Goal: Task Accomplishment & Management: Manage account settings

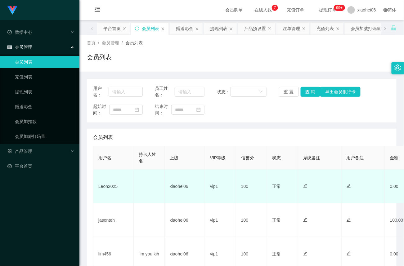
click at [138, 184] on td at bounding box center [149, 187] width 31 height 34
click at [113, 187] on td "Leon2025" at bounding box center [113, 187] width 40 height 34
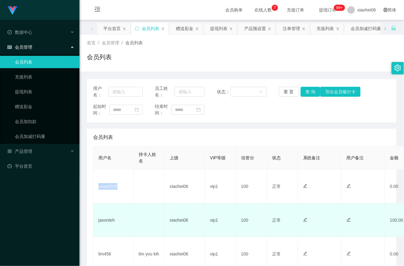
copy td "Leon2025"
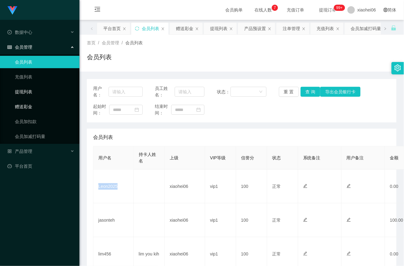
drag, startPoint x: 28, startPoint y: 104, endPoint x: 50, endPoint y: 95, distance: 23.7
click at [28, 105] on link "赠送彩金" at bounding box center [45, 106] width 60 height 12
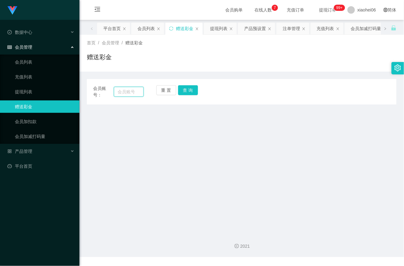
drag, startPoint x: 122, startPoint y: 88, endPoint x: 130, endPoint y: 92, distance: 9.3
click at [123, 90] on input "text" at bounding box center [129, 92] width 30 height 10
paste input "Leon2025"
type input "Leon2025"
drag, startPoint x: 190, startPoint y: 91, endPoint x: 193, endPoint y: 101, distance: 10.5
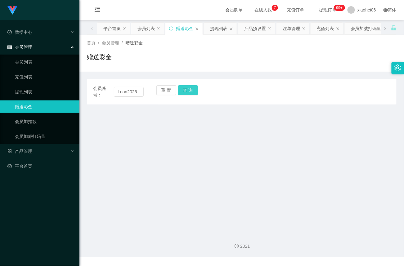
click at [191, 91] on button "查 询" at bounding box center [188, 90] width 20 height 10
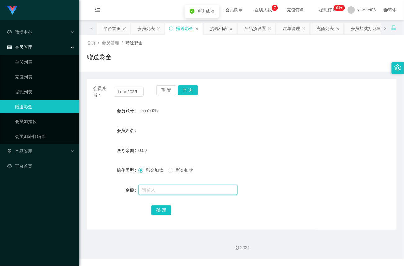
drag, startPoint x: 163, startPoint y: 193, endPoint x: 180, endPoint y: 193, distance: 17.4
click at [163, 193] on input "text" at bounding box center [187, 190] width 99 height 10
type input "100"
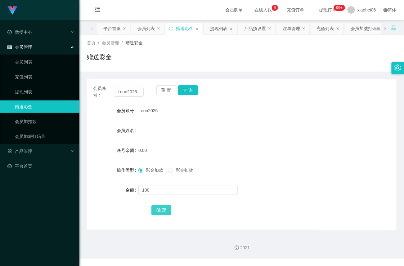
click at [163, 209] on button "确 定" at bounding box center [161, 210] width 20 height 10
drag, startPoint x: 25, startPoint y: 150, endPoint x: 41, endPoint y: 175, distance: 29.9
click at [25, 150] on span "产品管理" at bounding box center [19, 151] width 25 height 5
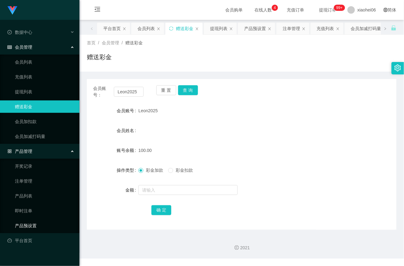
click at [27, 225] on link "产品预设置" at bounding box center [45, 226] width 60 height 12
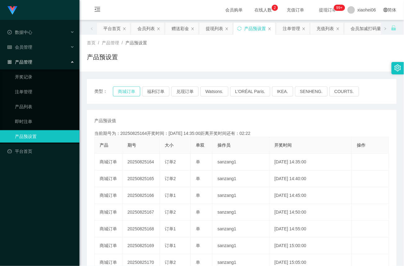
click at [126, 94] on button "商城订单" at bounding box center [126, 92] width 27 height 10
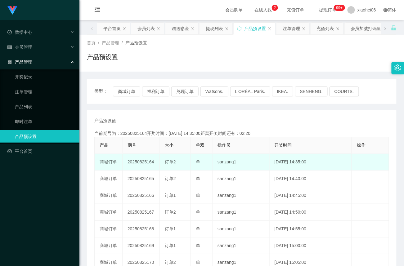
click at [139, 161] on td "20250825164" at bounding box center [140, 162] width 37 height 17
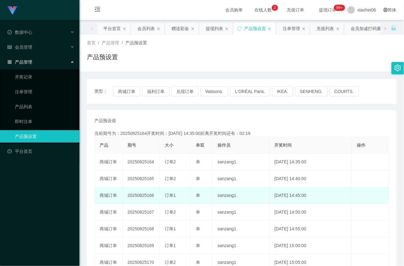
copy td "20250825164"
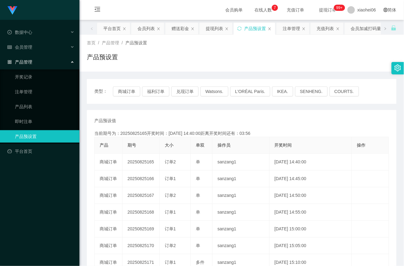
drag, startPoint x: 324, startPoint y: 55, endPoint x: 318, endPoint y: 66, distance: 12.5
click at [324, 55] on div "产品预设置" at bounding box center [241, 59] width 309 height 14
click at [25, 90] on link "注单管理" at bounding box center [45, 92] width 60 height 12
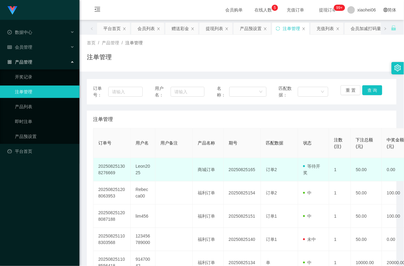
click at [185, 168] on td at bounding box center [173, 169] width 37 height 23
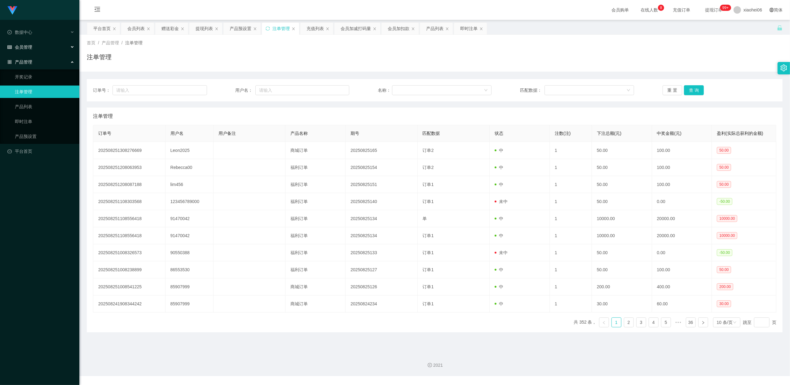
click at [28, 45] on span "会员管理" at bounding box center [19, 47] width 25 height 5
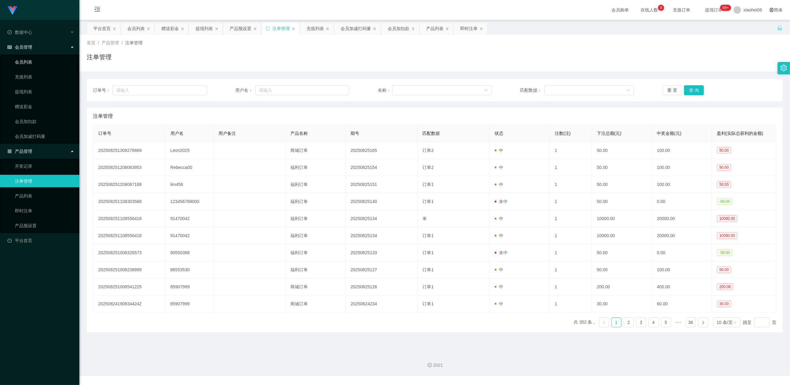
click at [27, 59] on link "会员列表" at bounding box center [45, 62] width 60 height 12
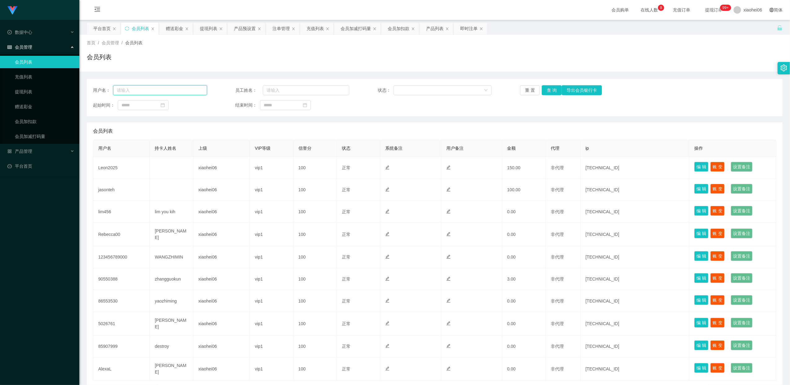
click at [163, 90] on input "text" at bounding box center [160, 90] width 94 height 10
paste input "Leon2025"
type input "Leon2025"
click at [550, 91] on button "查 询" at bounding box center [552, 90] width 20 height 10
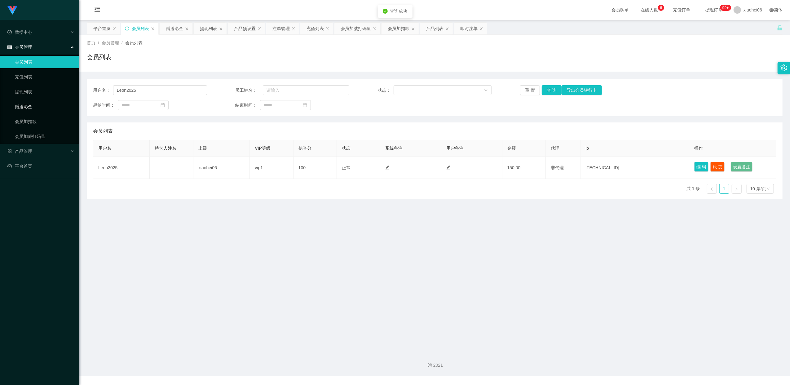
click at [30, 106] on link "赠送彩金" at bounding box center [45, 106] width 60 height 12
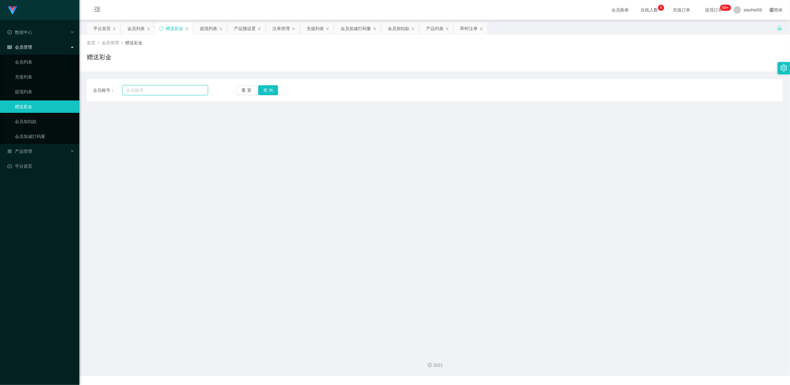
drag, startPoint x: 168, startPoint y: 92, endPoint x: 171, endPoint y: 92, distance: 3.7
click at [168, 92] on input "text" at bounding box center [165, 90] width 86 height 10
paste input "Leon2025"
type input "Leon2025"
click at [267, 91] on button "查 询" at bounding box center [268, 90] width 20 height 10
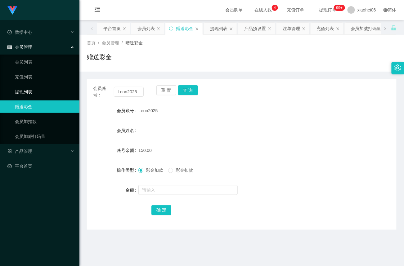
click at [31, 89] on link "提现列表" at bounding box center [45, 92] width 60 height 12
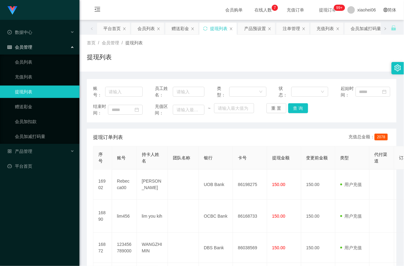
click at [169, 61] on div "提现列表" at bounding box center [241, 59] width 309 height 14
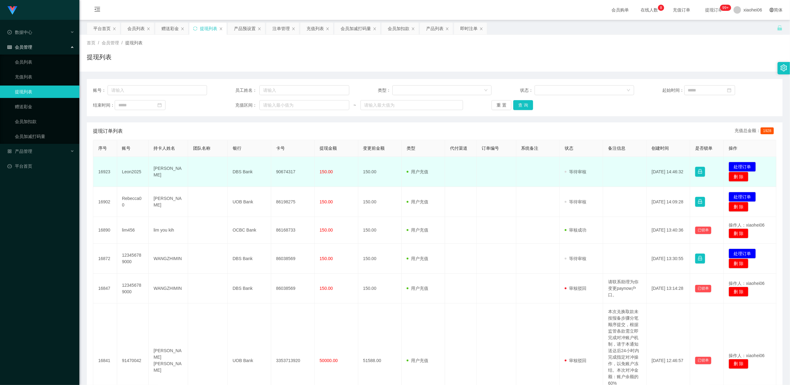
click at [285, 173] on td "90674317" at bounding box center [292, 172] width 43 height 30
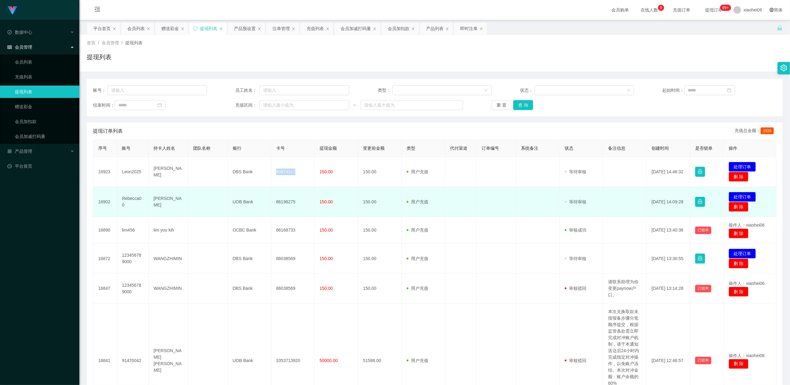
copy td "90674317"
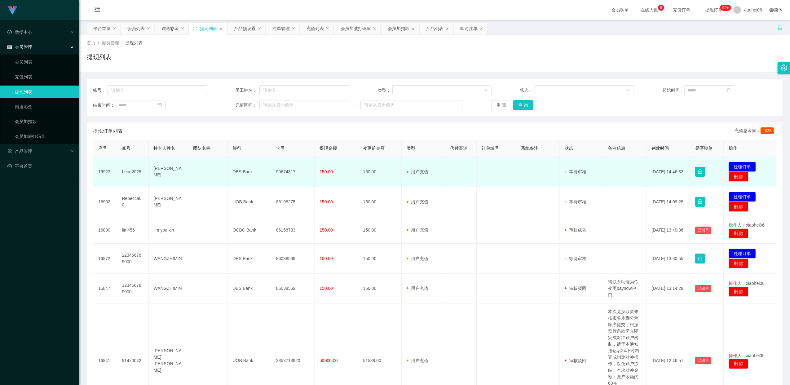
click at [403, 164] on button "处理订单" at bounding box center [742, 167] width 27 height 10
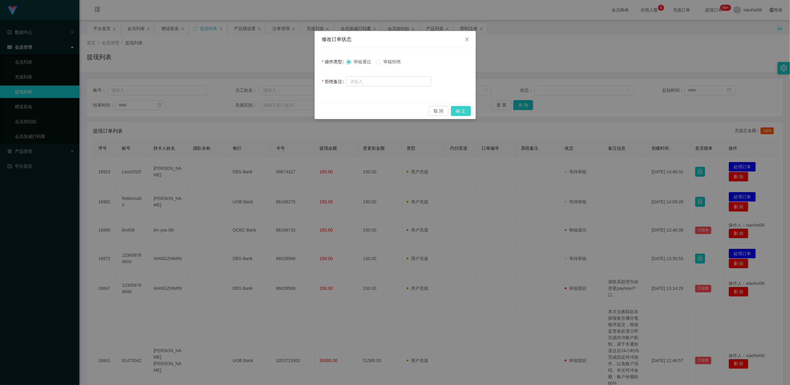
click at [403, 109] on button "确 定" at bounding box center [461, 111] width 20 height 10
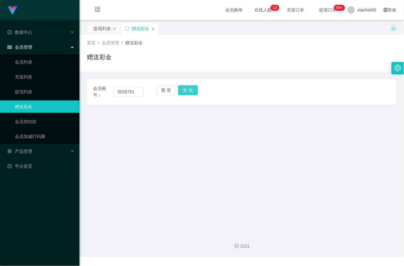
type input "5026761"
drag, startPoint x: 189, startPoint y: 92, endPoint x: 192, endPoint y: 96, distance: 4.8
click at [189, 92] on button "查 询" at bounding box center [188, 90] width 20 height 10
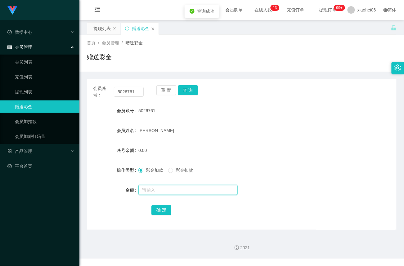
click at [169, 189] on input "text" at bounding box center [187, 190] width 99 height 10
type input "100"
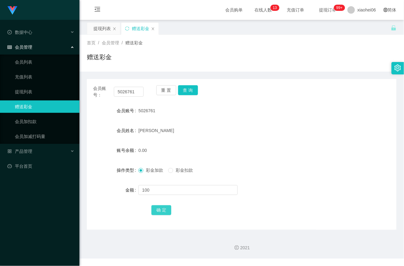
click at [160, 210] on button "确 定" at bounding box center [161, 210] width 20 height 10
